Goal: Submit feedback/report problem: Submit feedback/report problem

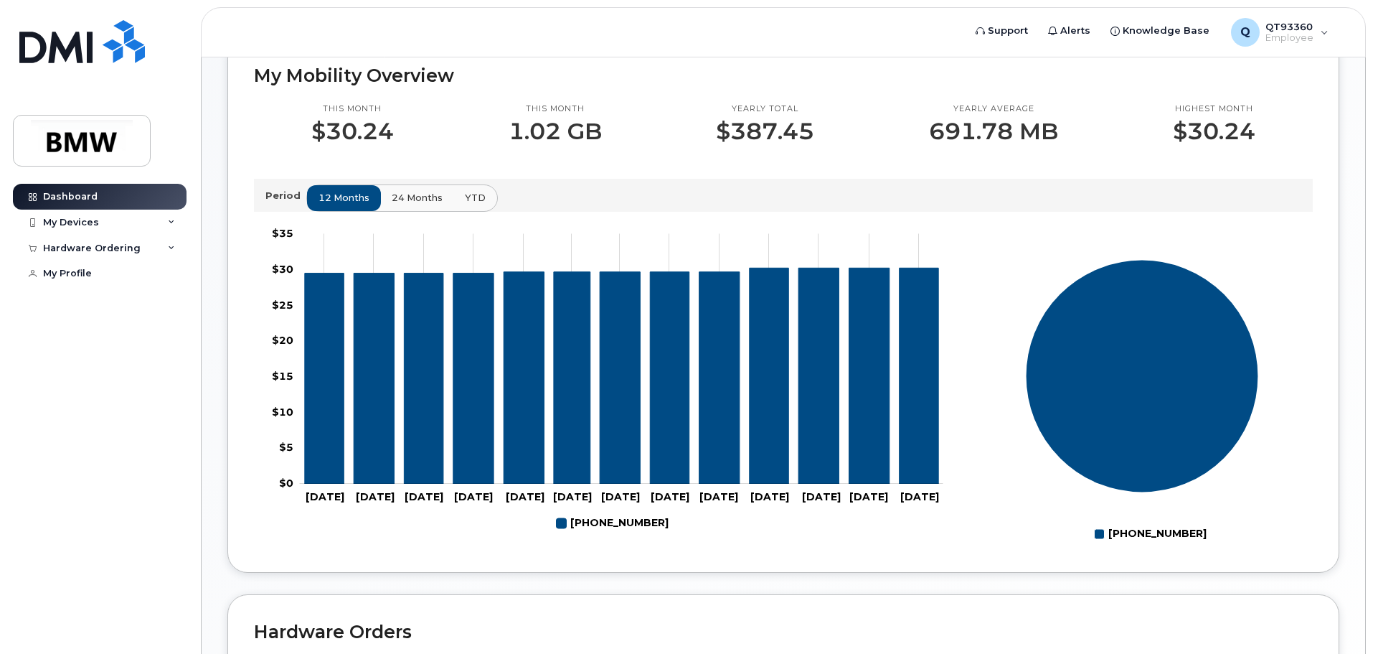
scroll to position [213, 0]
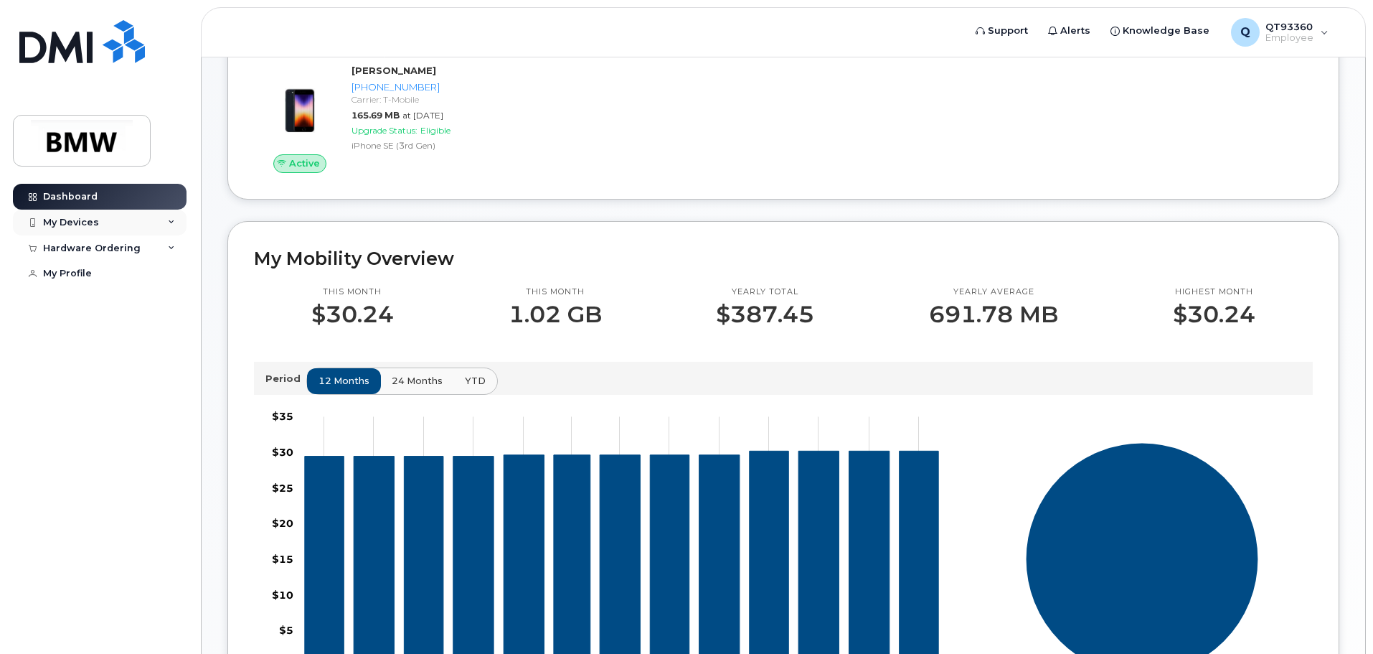
click at [176, 226] on div "My Devices" at bounding box center [100, 223] width 174 height 26
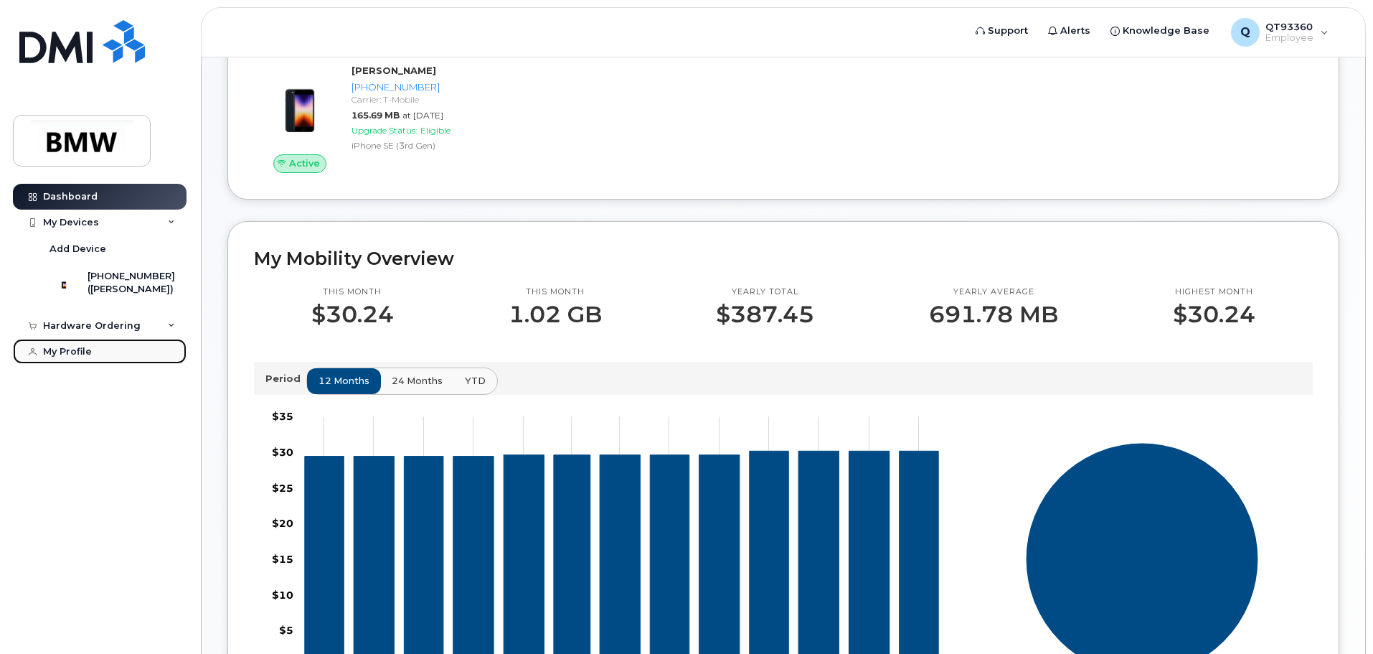
click at [139, 362] on link "My Profile" at bounding box center [100, 352] width 174 height 26
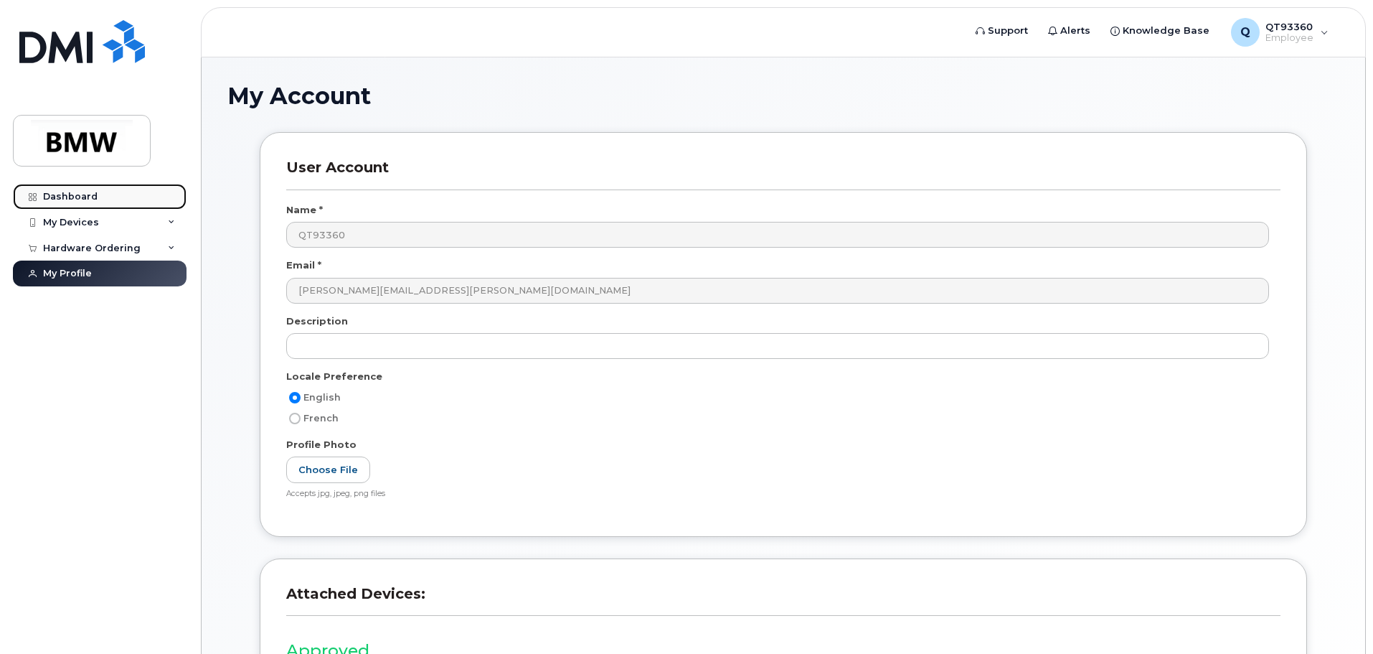
click at [69, 199] on div "Dashboard" at bounding box center [70, 196] width 55 height 11
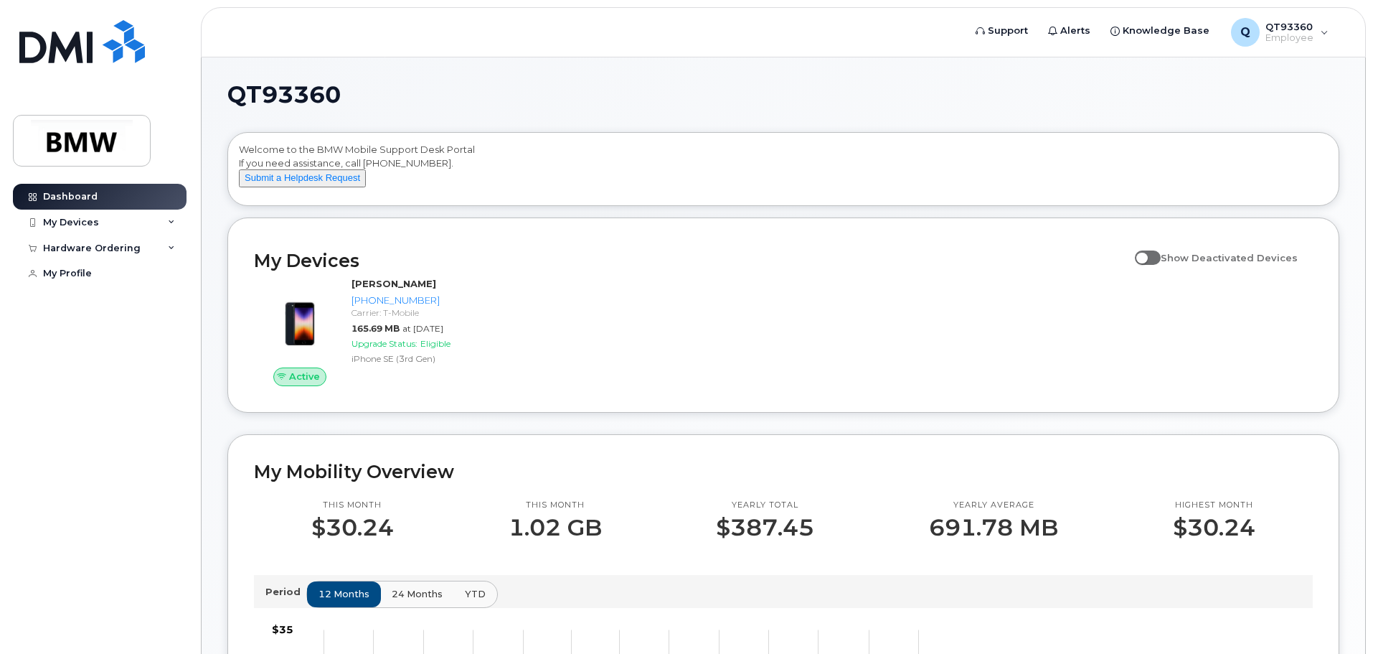
click at [1154, 268] on label "Show Deactivated Devices" at bounding box center [1216, 257] width 163 height 27
click at [1161, 265] on span at bounding box center [1148, 257] width 26 height 14
click at [1147, 255] on input "Show Deactivated Devices" at bounding box center [1140, 249] width 11 height 11
checkbox input "true"
click at [170, 246] on icon at bounding box center [171, 248] width 7 height 7
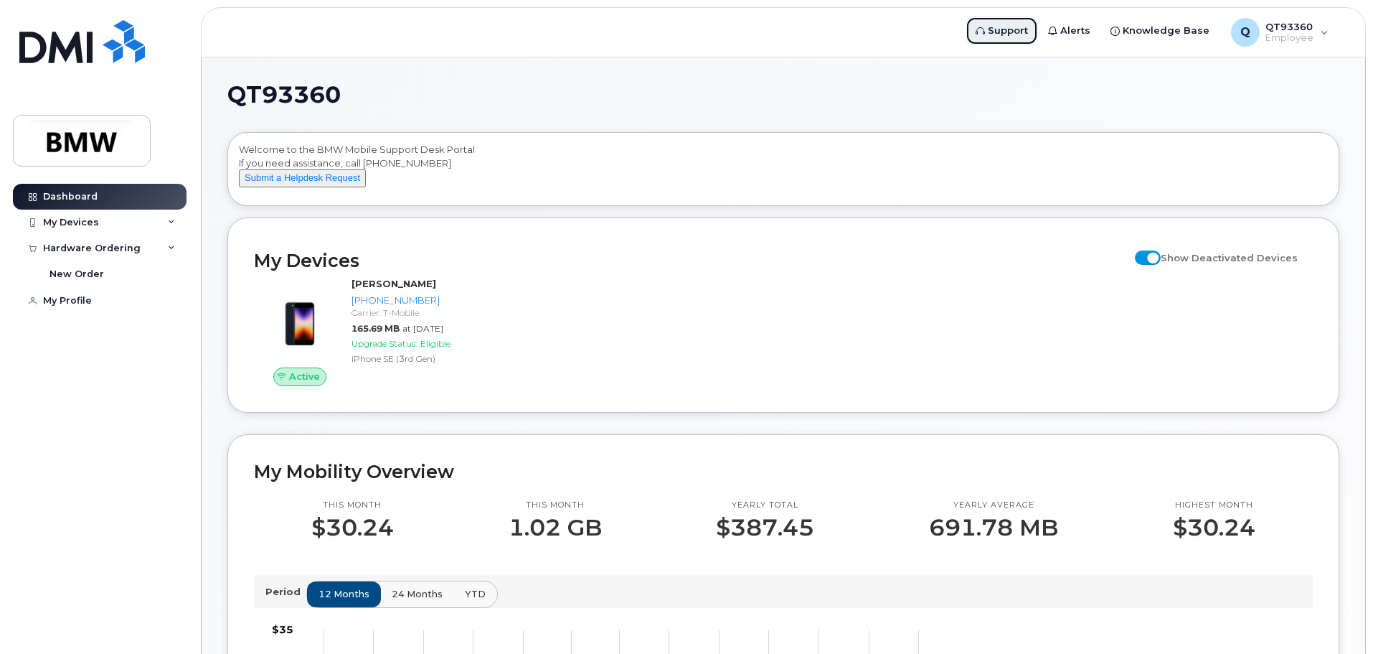
click at [1010, 29] on span "Support" at bounding box center [1008, 31] width 40 height 14
click at [341, 187] on button "Submit a Helpdesk Request" at bounding box center [302, 178] width 127 height 18
